Goal: Task Accomplishment & Management: Use online tool/utility

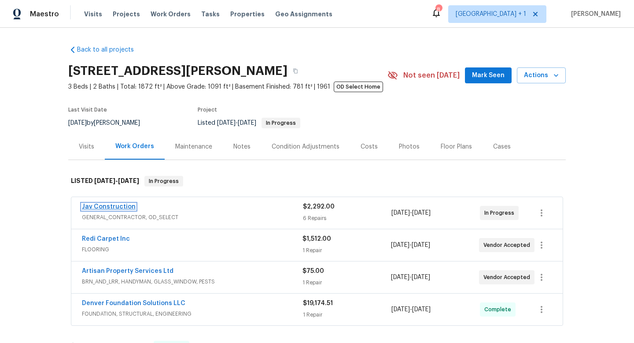
click at [126, 208] on link "Jav Construction" at bounding box center [109, 206] width 54 height 6
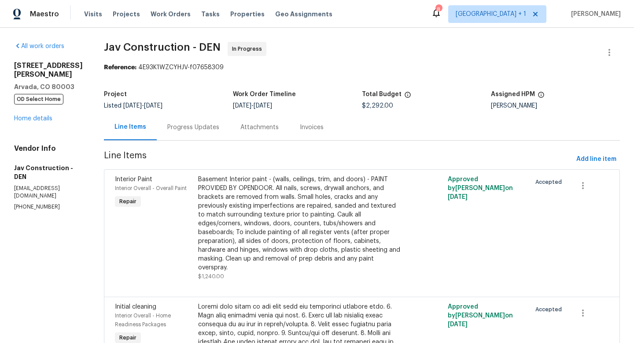
click at [182, 128] on div "Progress Updates" at bounding box center [193, 127] width 52 height 9
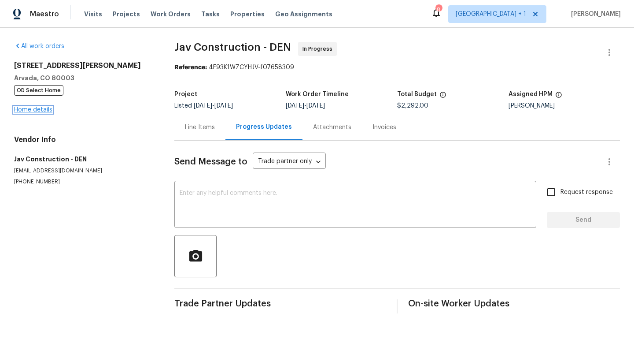
click at [41, 110] on link "Home details" at bounding box center [33, 110] width 38 height 6
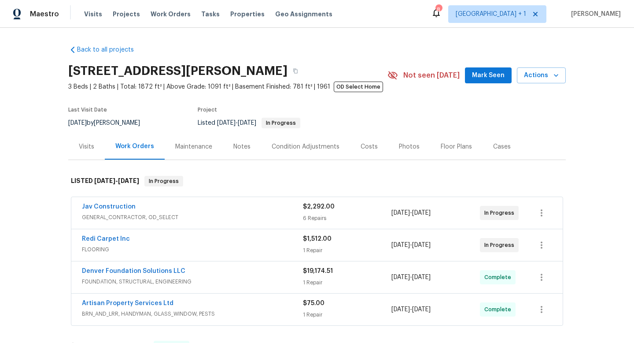
click at [243, 148] on div "Notes" at bounding box center [241, 146] width 17 height 9
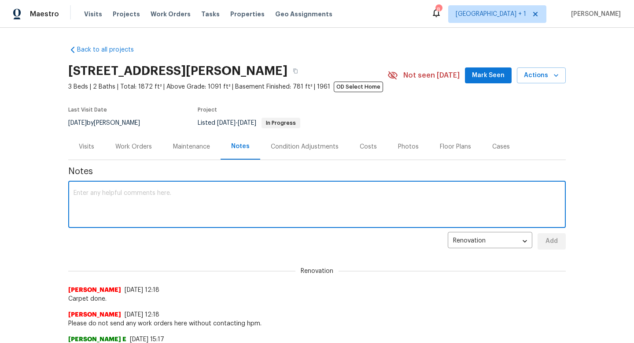
click at [233, 192] on textarea at bounding box center [317, 205] width 487 height 31
type textarea "h"
type textarea "[PERSON_NAME] to get final trim costs from gc"
click at [554, 243] on span "Add" at bounding box center [552, 241] width 14 height 11
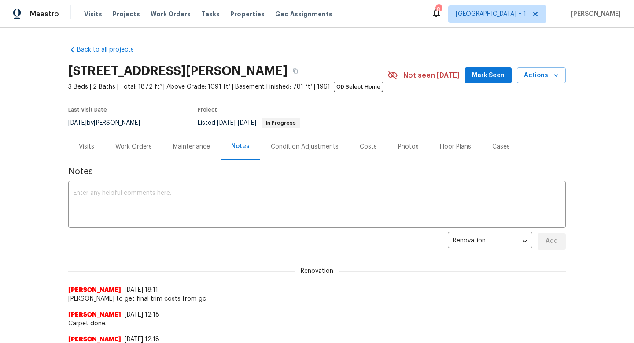
click at [140, 147] on div "Work Orders" at bounding box center [133, 146] width 37 height 9
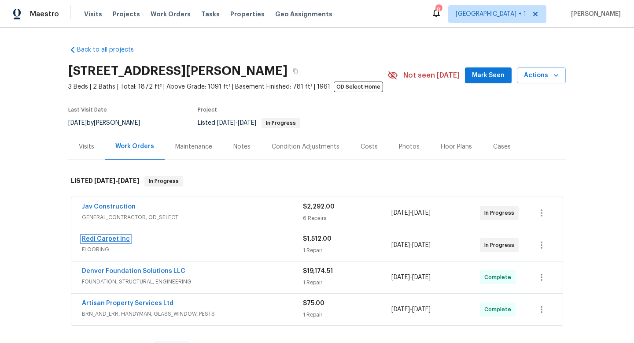
click at [113, 237] on link "Redi Carpet Inc" at bounding box center [106, 239] width 48 height 6
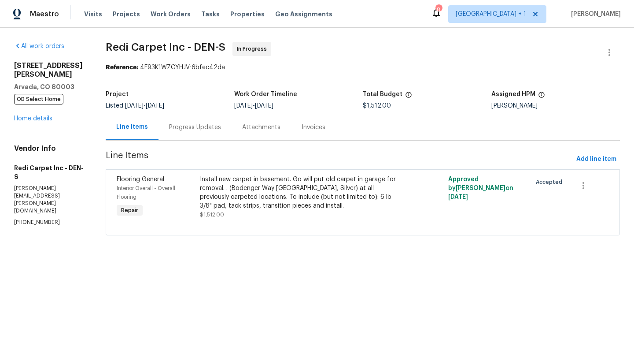
click at [214, 130] on div "Progress Updates" at bounding box center [195, 127] width 52 height 9
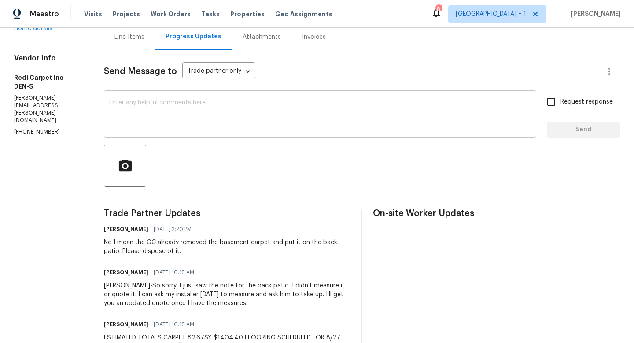
scroll to position [69, 0]
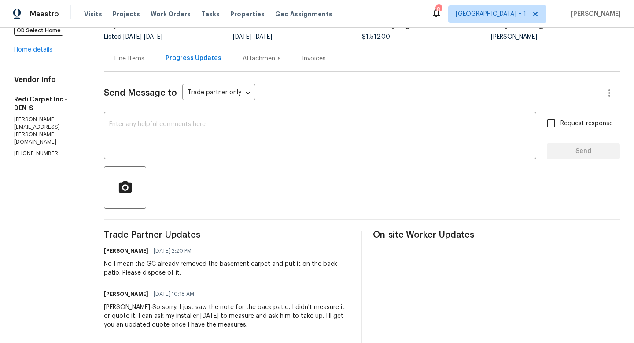
click at [144, 61] on div "Line Items" at bounding box center [130, 58] width 30 height 9
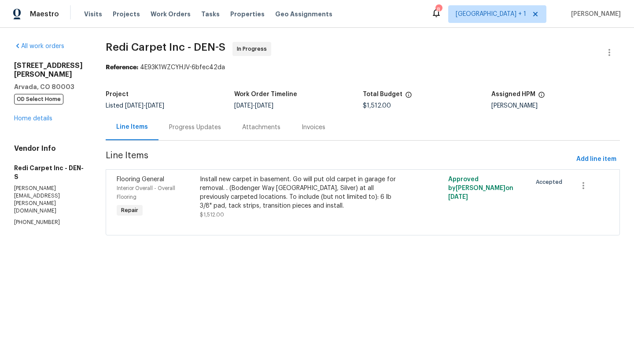
click at [223, 186] on div "Install new carpet in basement. Go will put old carpet in garage for removal. .…" at bounding box center [301, 192] width 202 height 35
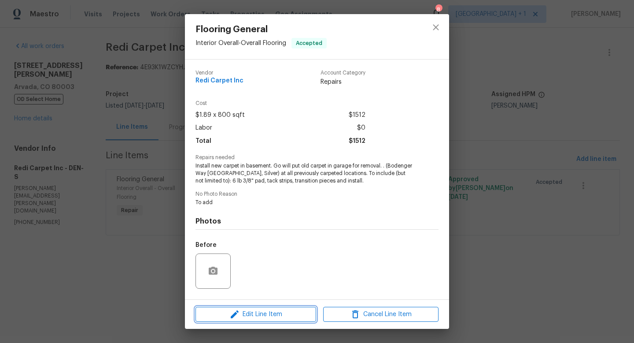
click at [253, 316] on span "Edit Line Item" at bounding box center [255, 314] width 115 height 11
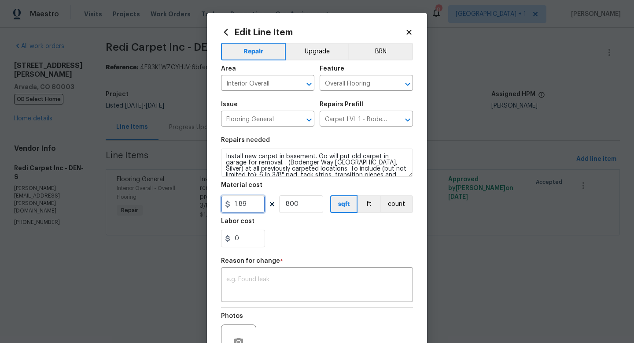
drag, startPoint x: 256, startPoint y: 209, endPoint x: 222, endPoint y: 209, distance: 33.9
click at [222, 209] on input "1.89" at bounding box center [243, 204] width 44 height 18
type input "1404.4"
click at [309, 208] on input "800" at bounding box center [301, 204] width 44 height 18
type input "1"
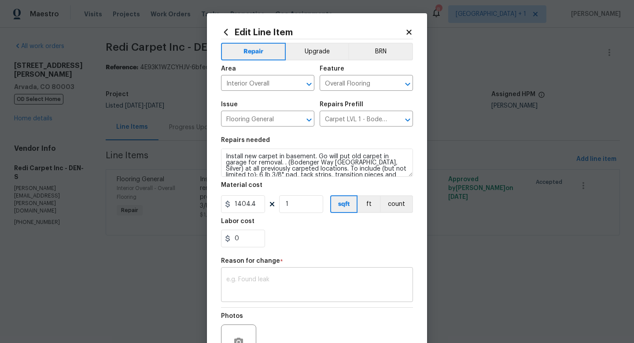
click at [317, 283] on textarea at bounding box center [316, 285] width 181 height 18
type textarea "adj"
click at [375, 246] on div "0" at bounding box center [317, 238] width 192 height 18
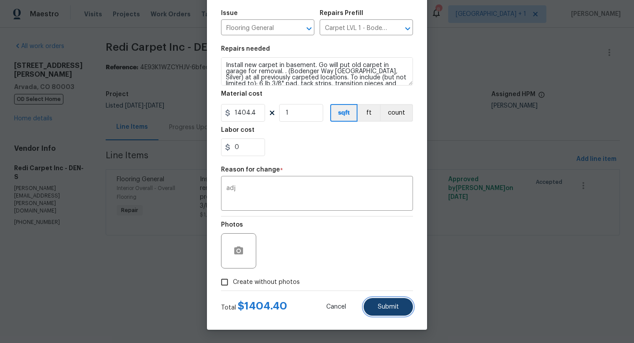
click at [374, 307] on button "Submit" at bounding box center [388, 307] width 49 height 18
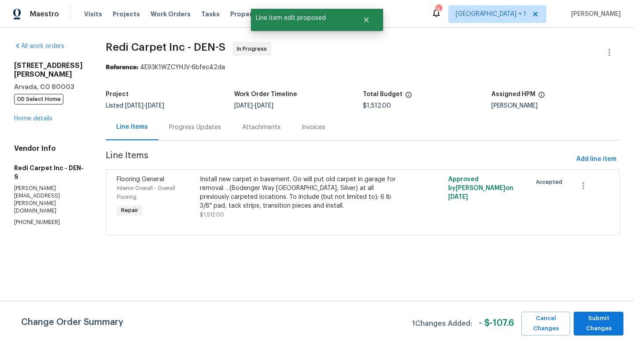
scroll to position [0, 0]
click at [596, 318] on span "Submit Changes" at bounding box center [598, 323] width 41 height 20
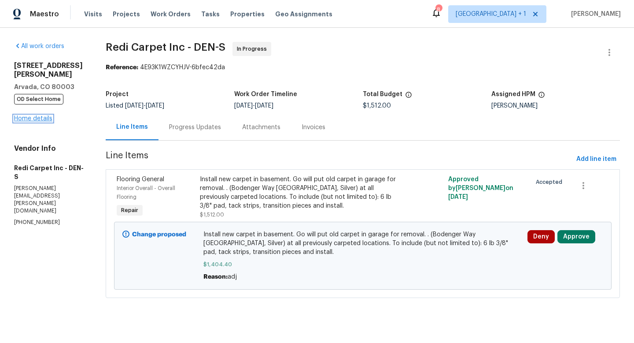
click at [29, 115] on link "Home details" at bounding box center [33, 118] width 38 height 6
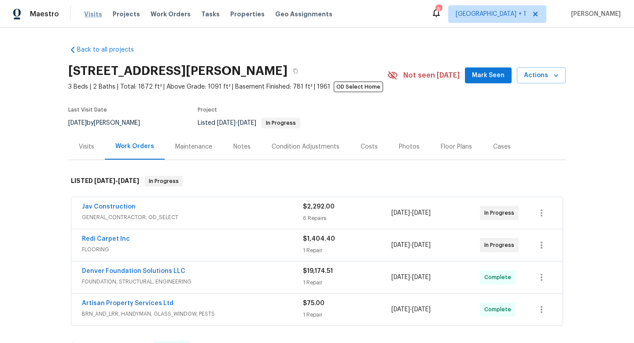
click at [96, 15] on span "Visits" at bounding box center [93, 14] width 18 height 9
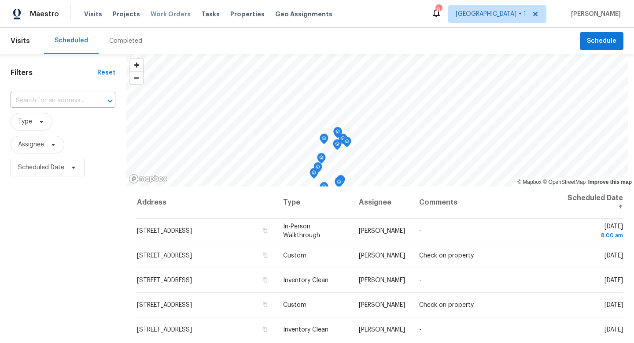
click at [160, 15] on span "Work Orders" at bounding box center [171, 14] width 40 height 9
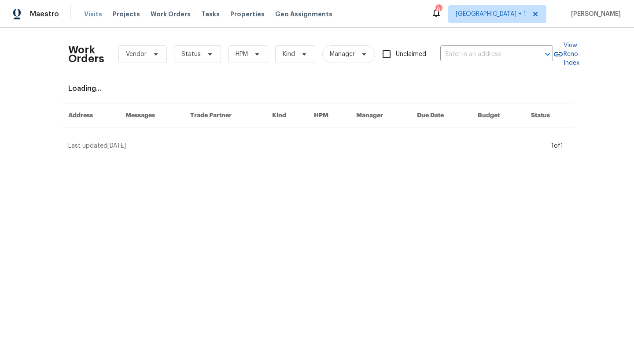
click at [93, 15] on span "Visits" at bounding box center [93, 14] width 18 height 9
